Goal: Information Seeking & Learning: Learn about a topic

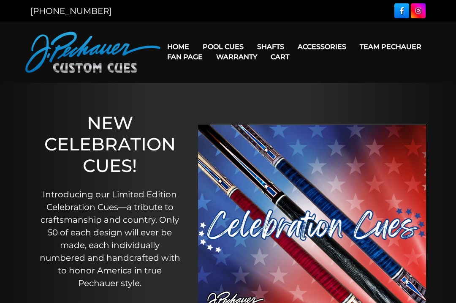
click at [237, 41] on link "Pool Cues" at bounding box center [223, 47] width 54 height 22
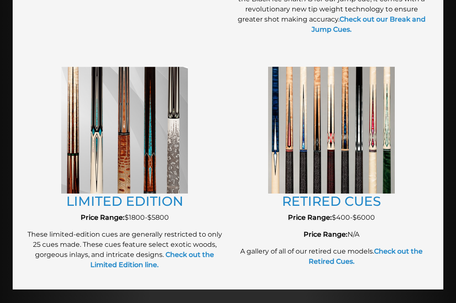
scroll to position [941, 0]
click at [160, 177] on img at bounding box center [124, 130] width 127 height 127
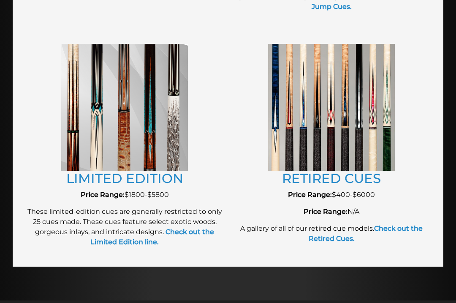
click at [377, 178] on link "RETIRED CUES" at bounding box center [331, 178] width 99 height 16
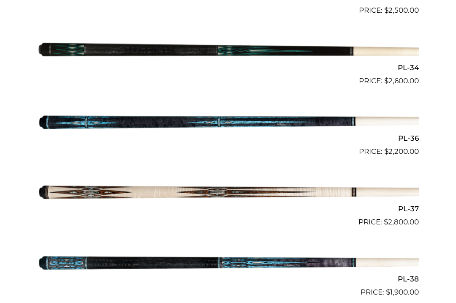
scroll to position [703, 0]
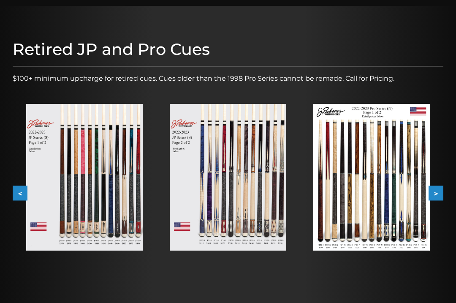
scroll to position [76, 0]
click at [436, 197] on button ">" at bounding box center [436, 193] width 15 height 15
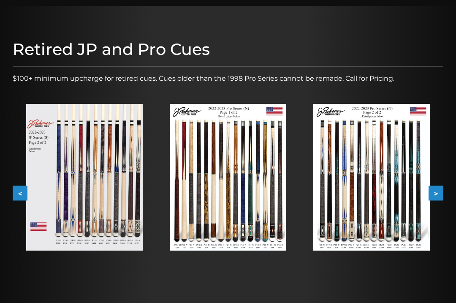
scroll to position [90, 0]
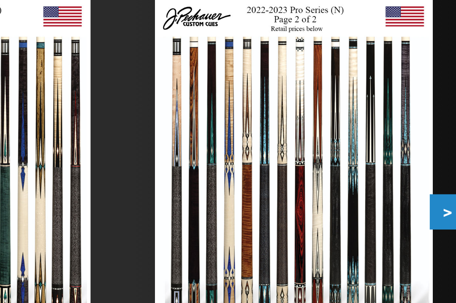
click at [429, 172] on button ">" at bounding box center [436, 179] width 15 height 15
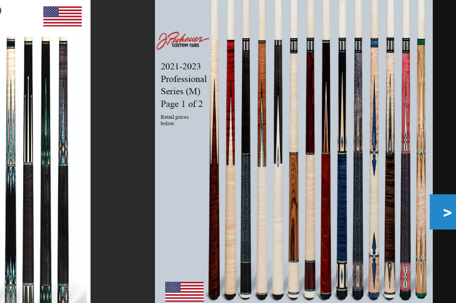
click at [429, 172] on button ">" at bounding box center [436, 179] width 15 height 15
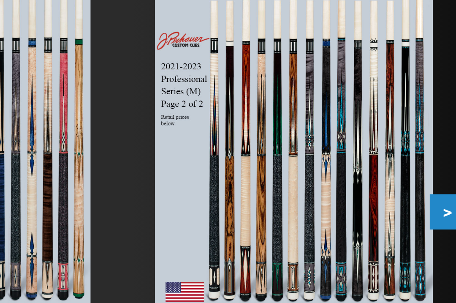
click at [429, 172] on button ">" at bounding box center [436, 179] width 15 height 15
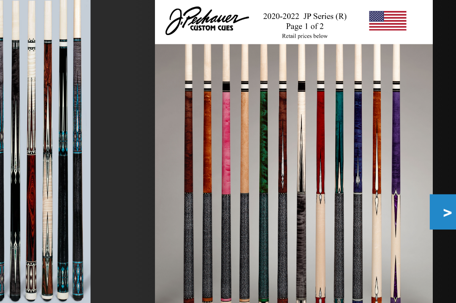
click at [429, 172] on button ">" at bounding box center [436, 179] width 15 height 15
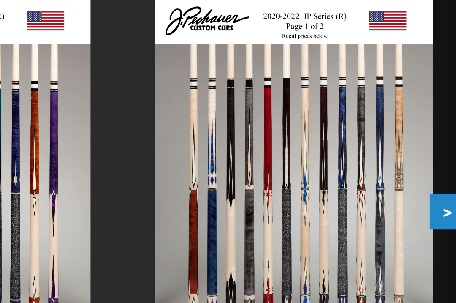
click at [429, 172] on button ">" at bounding box center [436, 179] width 15 height 15
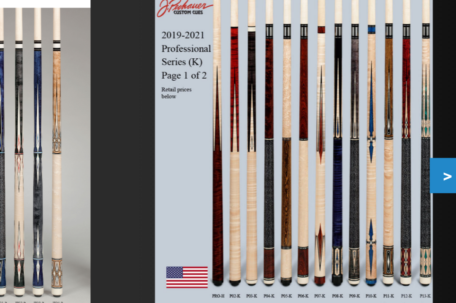
click at [429, 172] on button ">" at bounding box center [436, 179] width 15 height 15
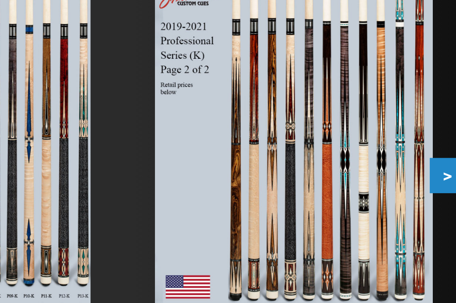
click at [429, 172] on button ">" at bounding box center [436, 179] width 15 height 15
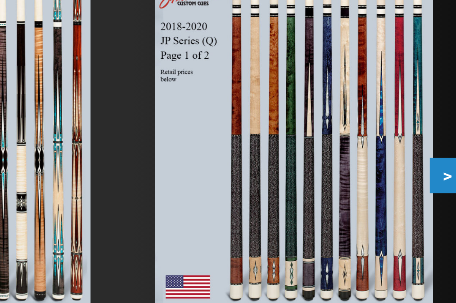
click at [429, 172] on button ">" at bounding box center [436, 179] width 15 height 15
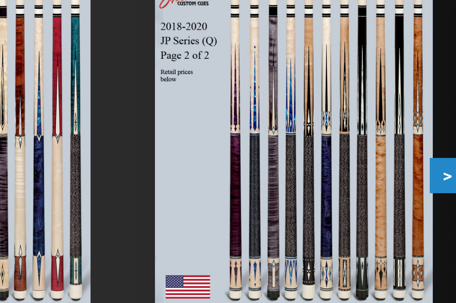
click at [429, 172] on button ">" at bounding box center [436, 179] width 15 height 15
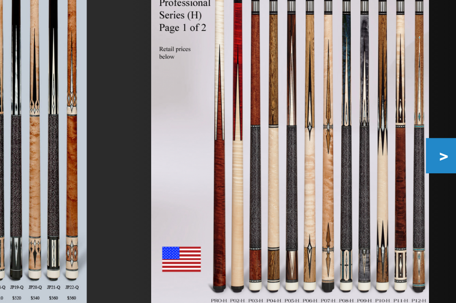
click at [429, 172] on button ">" at bounding box center [436, 179] width 15 height 15
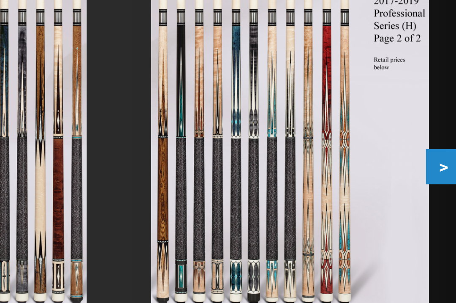
click at [429, 172] on button ">" at bounding box center [436, 179] width 15 height 15
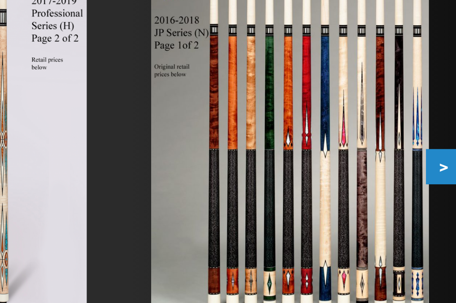
click at [429, 172] on button ">" at bounding box center [436, 179] width 15 height 15
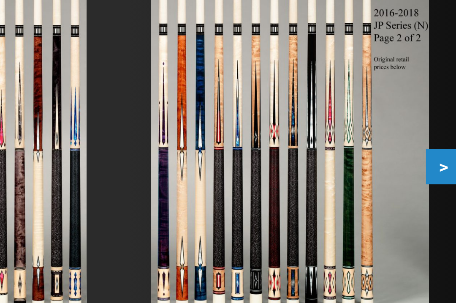
click at [429, 172] on button ">" at bounding box center [436, 179] width 15 height 15
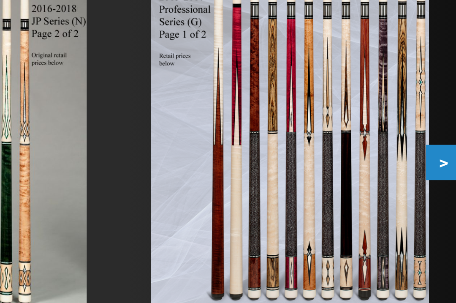
click at [429, 172] on button ">" at bounding box center [436, 179] width 15 height 15
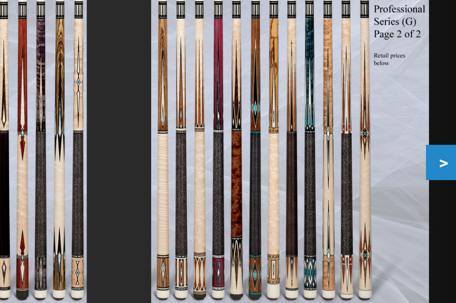
click at [429, 172] on button ">" at bounding box center [436, 179] width 15 height 15
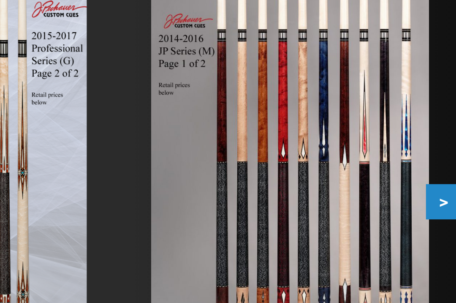
click at [429, 172] on button ">" at bounding box center [436, 179] width 15 height 15
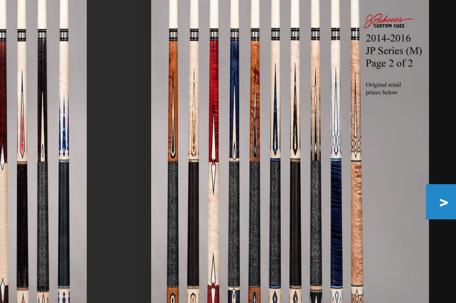
click at [429, 172] on button ">" at bounding box center [436, 179] width 15 height 15
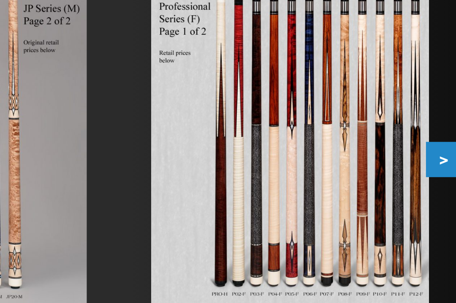
click at [429, 172] on button ">" at bounding box center [436, 179] width 15 height 15
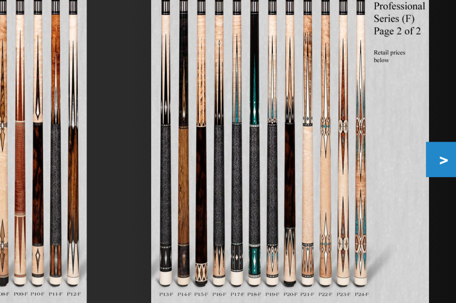
click at [429, 172] on button ">" at bounding box center [436, 179] width 15 height 15
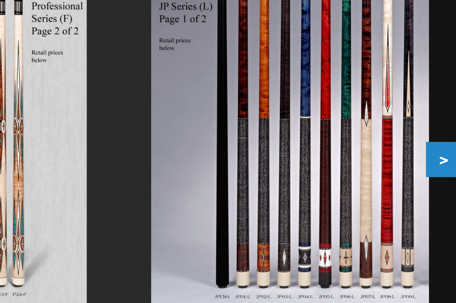
click at [429, 172] on button ">" at bounding box center [436, 179] width 15 height 15
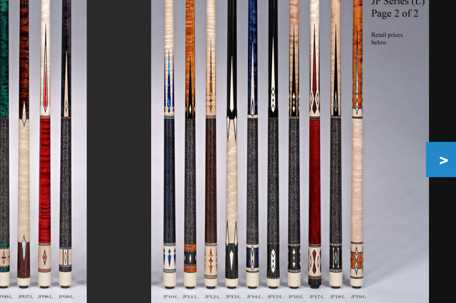
click at [429, 172] on button ">" at bounding box center [436, 179] width 15 height 15
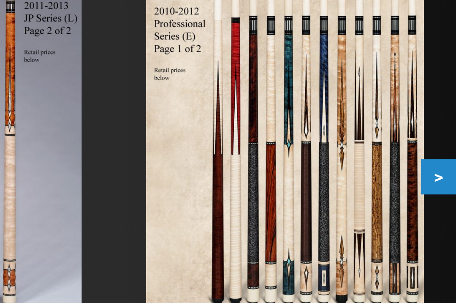
click at [429, 172] on button ">" at bounding box center [436, 179] width 15 height 15
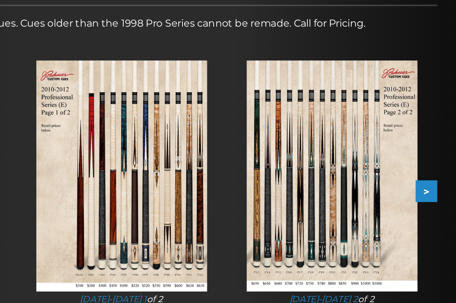
click at [429, 172] on button ">" at bounding box center [436, 179] width 15 height 15
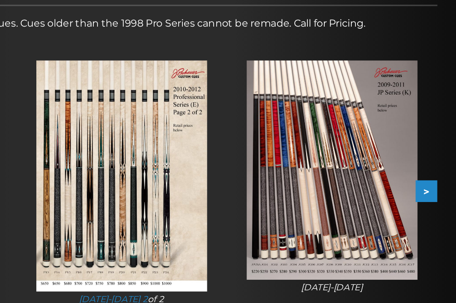
click at [429, 172] on button ">" at bounding box center [436, 179] width 15 height 15
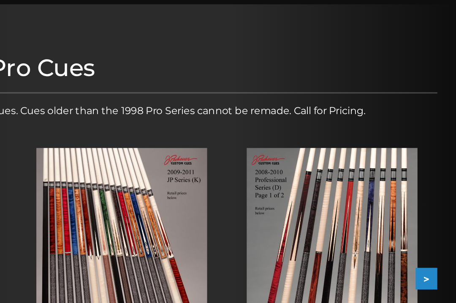
scroll to position [80, 0]
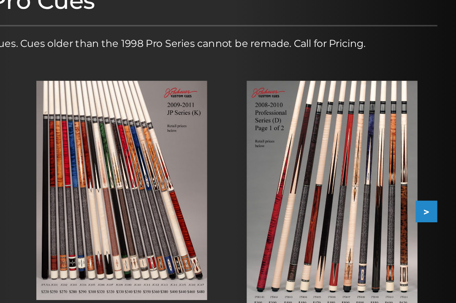
click at [429, 183] on button ">" at bounding box center [436, 190] width 15 height 15
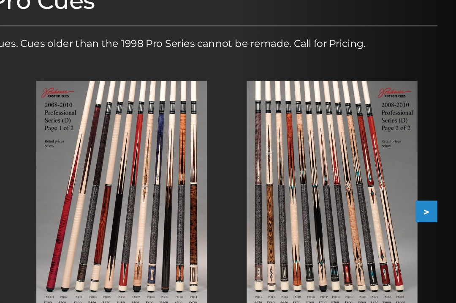
click at [429, 183] on button ">" at bounding box center [436, 190] width 15 height 15
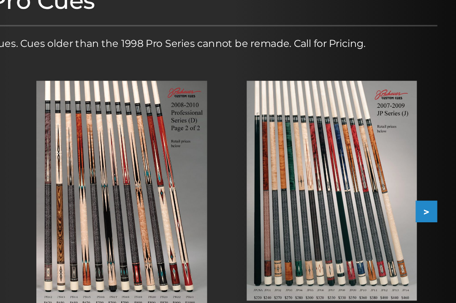
click at [429, 183] on button ">" at bounding box center [436, 190] width 15 height 15
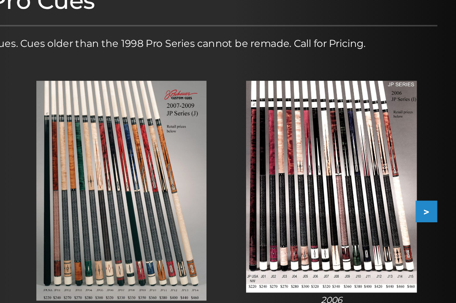
click at [429, 183] on button ">" at bounding box center [436, 190] width 15 height 15
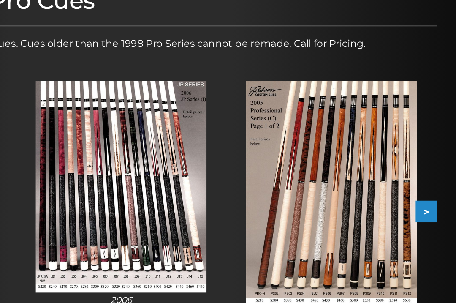
click at [429, 183] on button ">" at bounding box center [436, 190] width 15 height 15
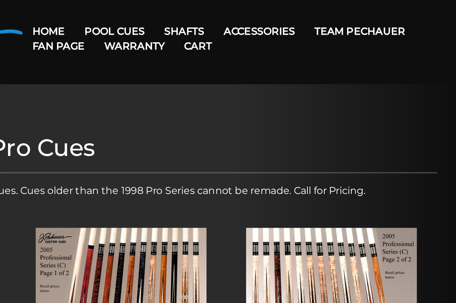
scroll to position [0, 0]
